Goal: Information Seeking & Learning: Find specific fact

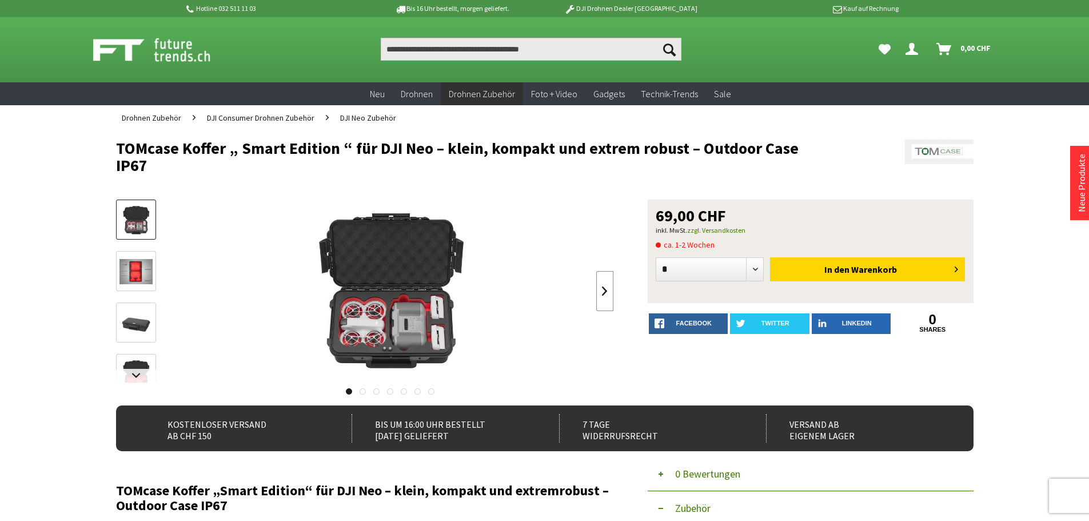
click at [601, 289] on link at bounding box center [604, 291] width 17 height 40
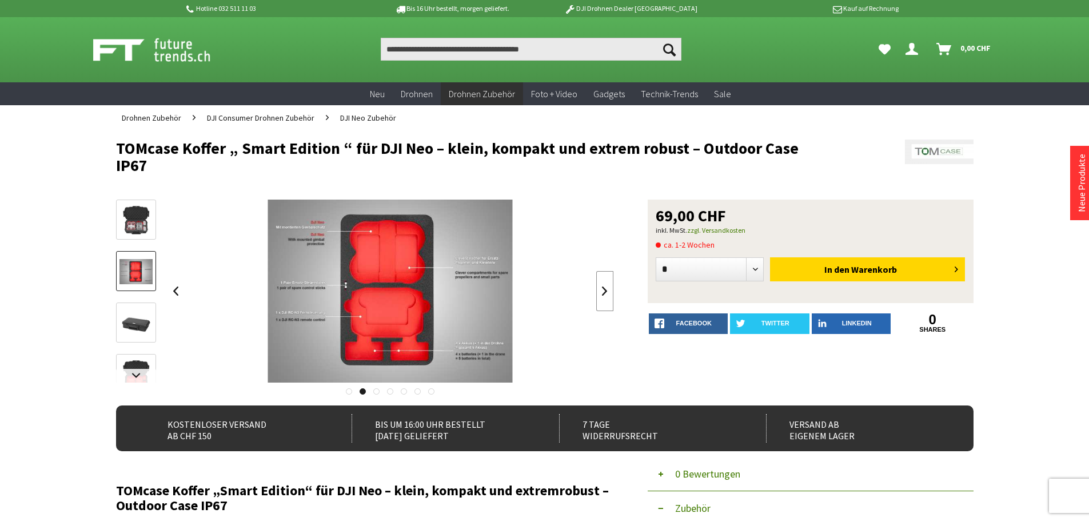
click at [601, 289] on link at bounding box center [604, 291] width 17 height 40
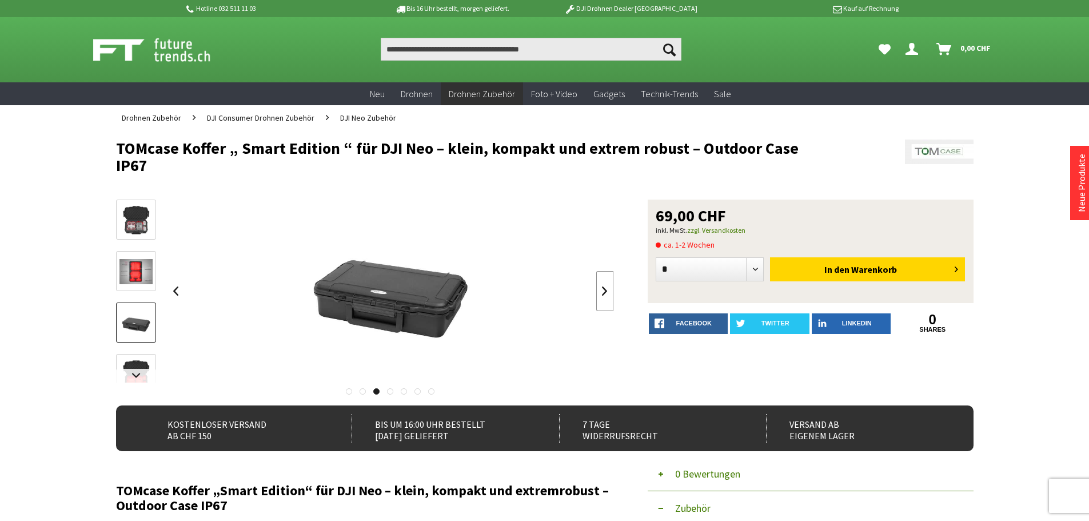
click at [601, 289] on link at bounding box center [604, 291] width 17 height 40
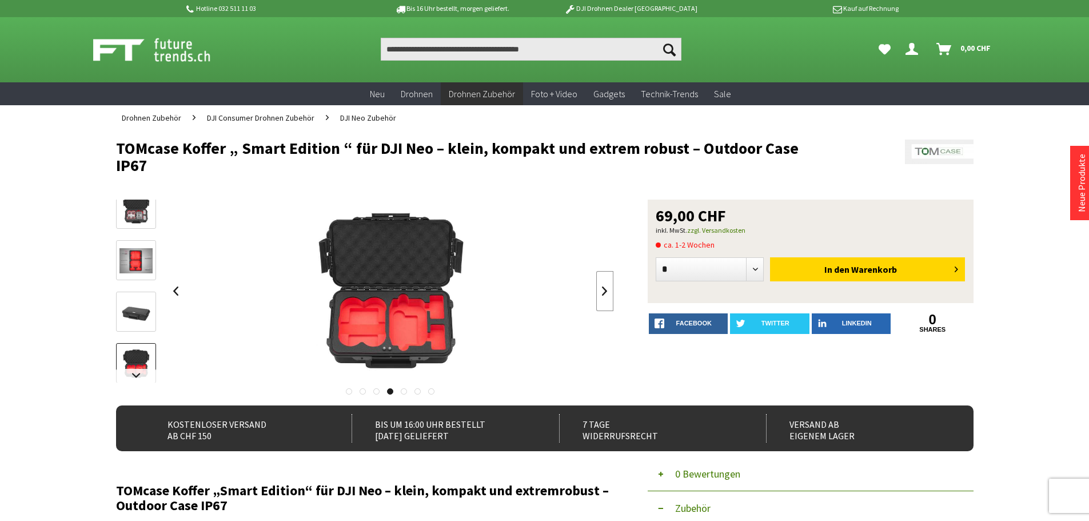
click at [601, 289] on link at bounding box center [604, 291] width 17 height 40
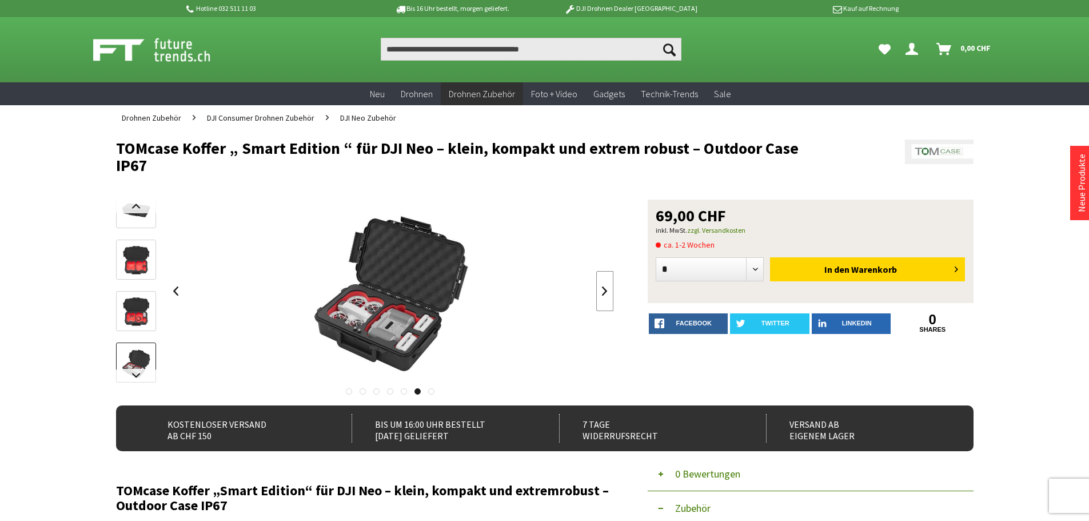
click at [601, 289] on link at bounding box center [604, 291] width 17 height 40
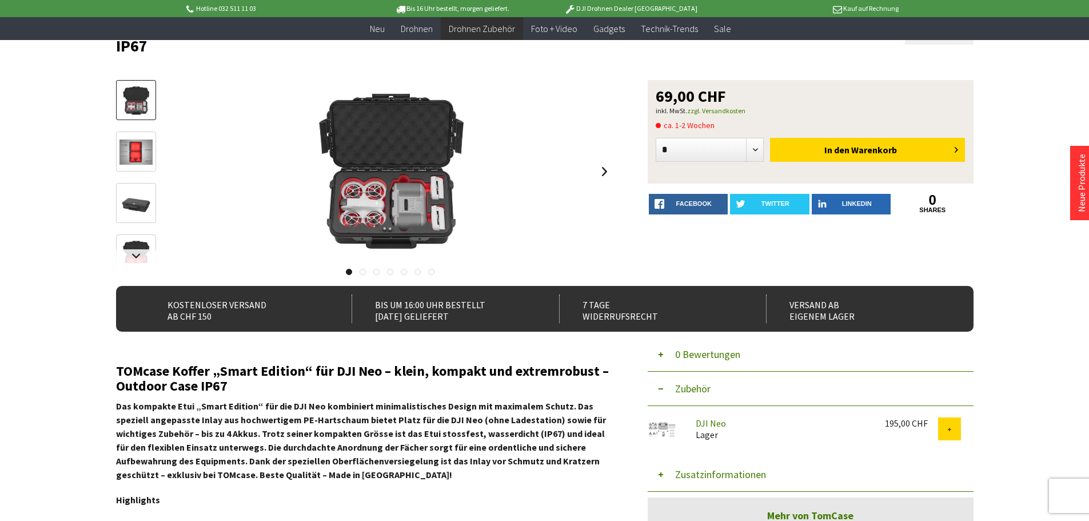
scroll to position [171, 0]
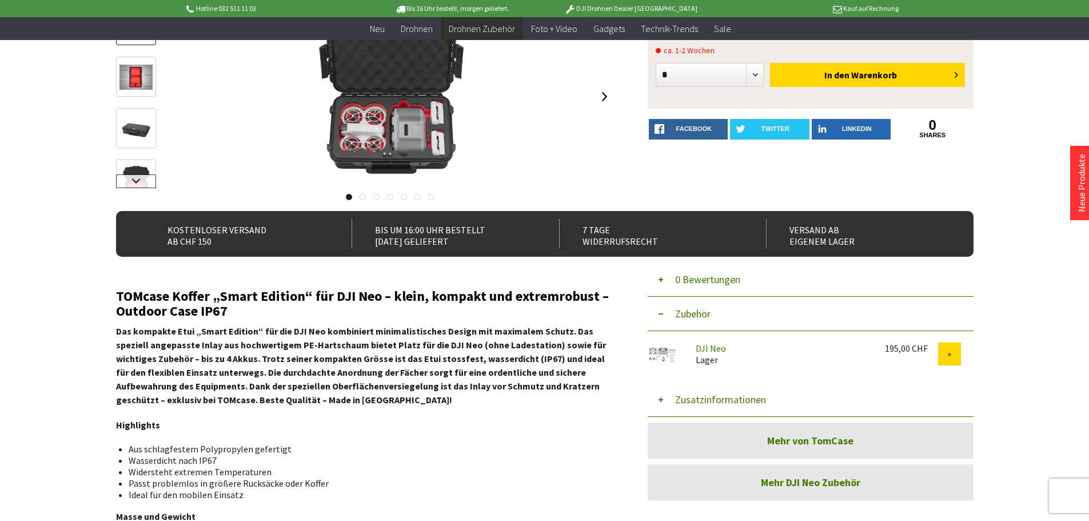
click at [138, 182] on link at bounding box center [136, 181] width 40 height 14
click at [138, 181] on link at bounding box center [136, 181] width 40 height 14
click at [139, 178] on div at bounding box center [136, 8] width 40 height 360
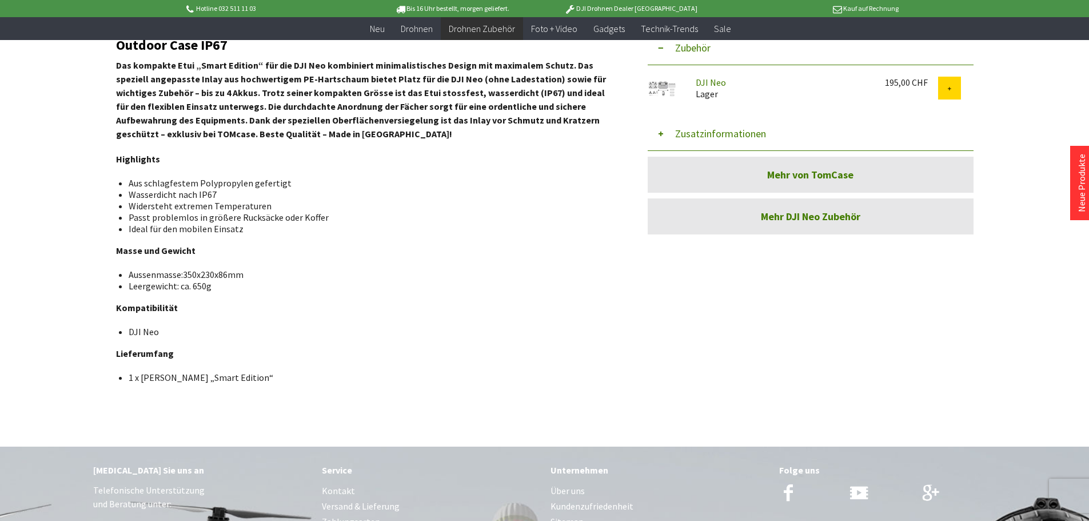
scroll to position [457, 0]
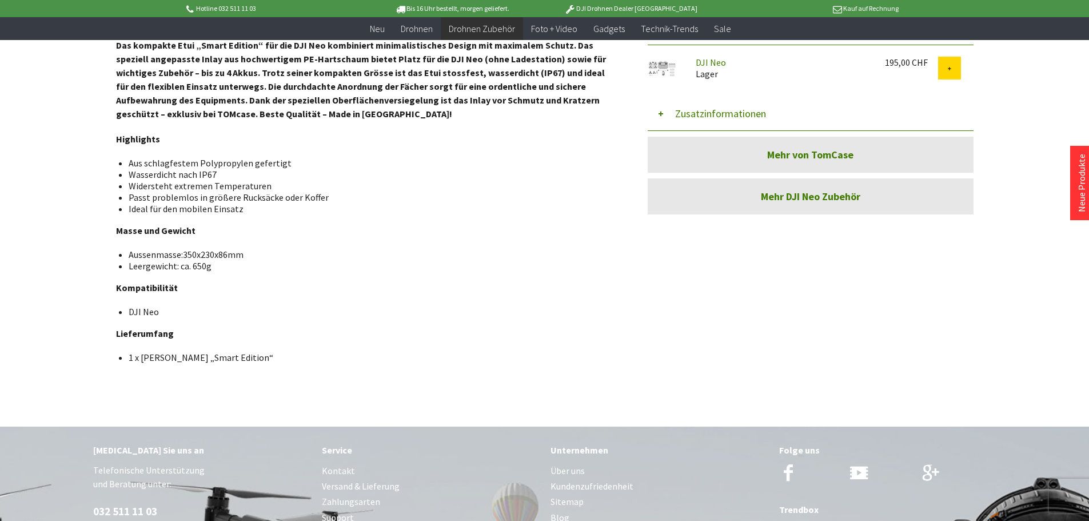
drag, startPoint x: 267, startPoint y: 356, endPoint x: 129, endPoint y: 356, distance: 138.3
click at [129, 356] on li "1 x [PERSON_NAME] „Smart Edition“" at bounding box center [367, 357] width 476 height 11
click at [323, 352] on li "1 x [PERSON_NAME] „Smart Edition“" at bounding box center [367, 357] width 476 height 11
drag, startPoint x: 266, startPoint y: 357, endPoint x: 127, endPoint y: 357, distance: 138.9
click at [127, 357] on ul "1 x [PERSON_NAME] „Smart Edition“" at bounding box center [364, 357] width 479 height 11
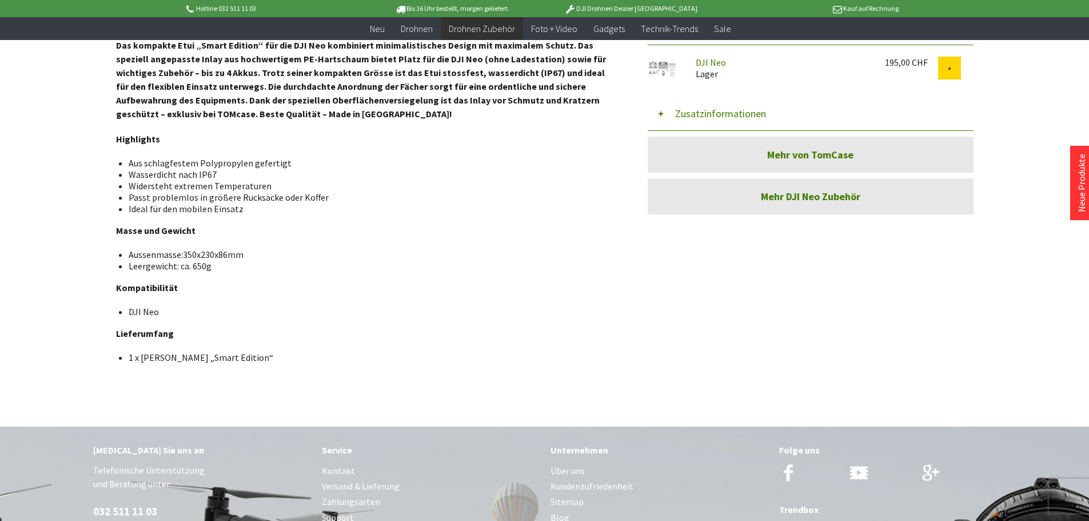
copy li "1 x [PERSON_NAME] „Smart Edition“"
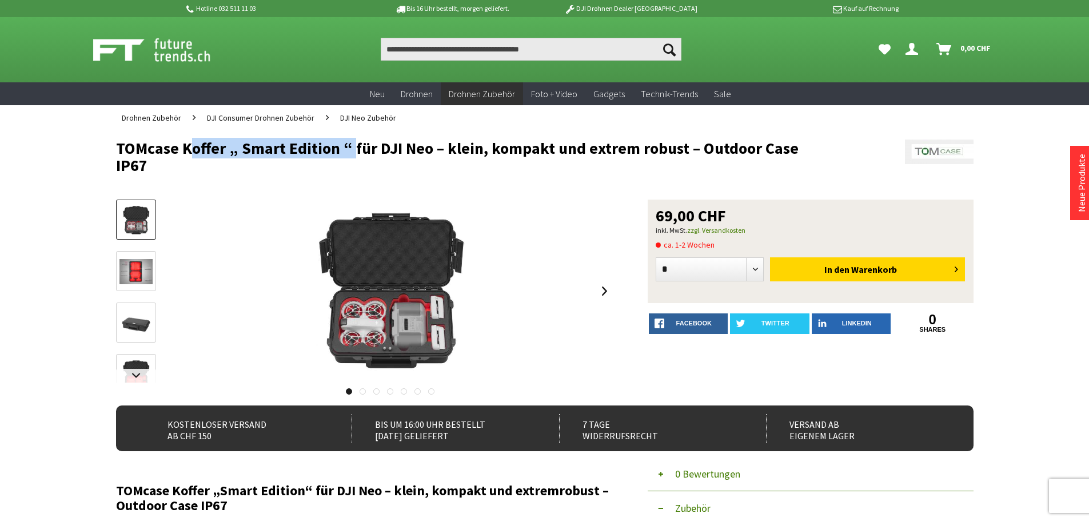
drag, startPoint x: 183, startPoint y: 145, endPoint x: 350, endPoint y: 149, distance: 167.0
click at [350, 149] on h1 "TOMcase Koffer „ Smart Edition “ für DJI Neo – klein, kompakt und extrem robust…" at bounding box center [459, 156] width 686 height 34
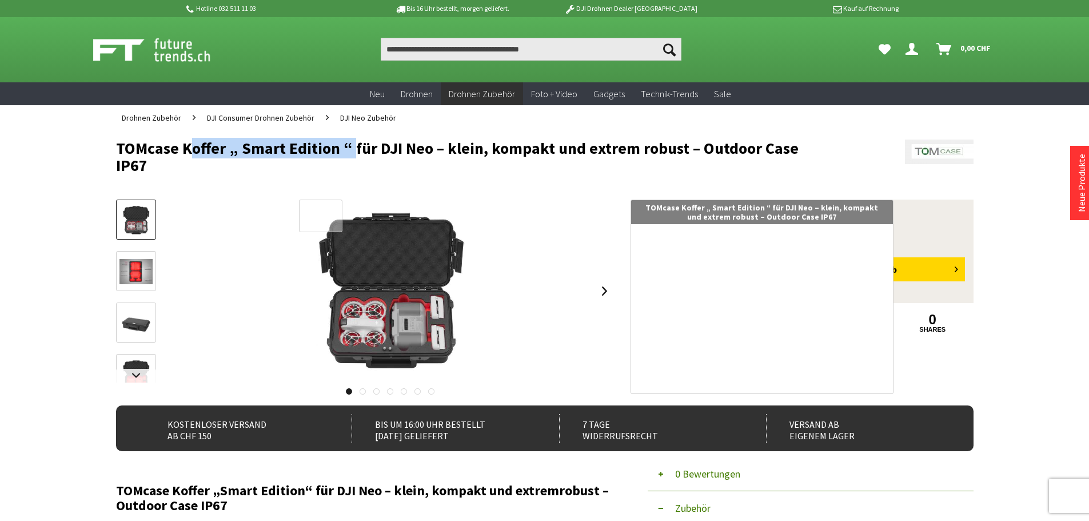
copy h1 "Koffer „ Smart Edition “"
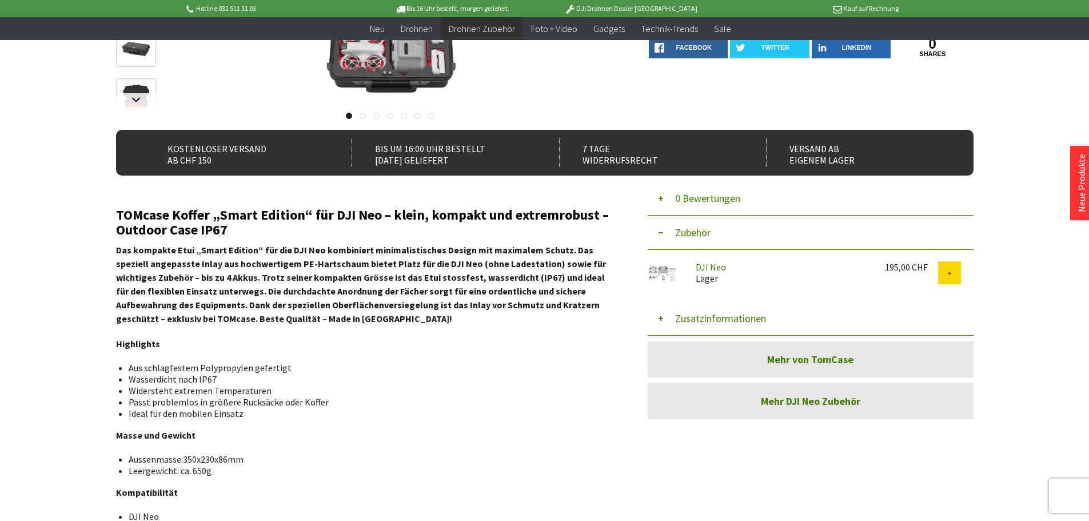
scroll to position [286, 0]
